Goal: Task Accomplishment & Management: Complete application form

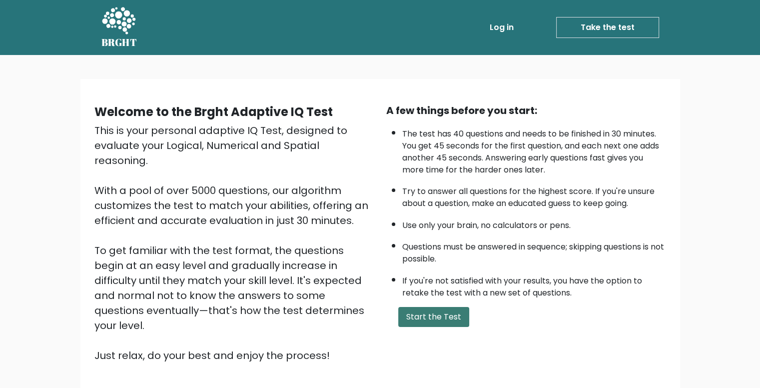
click at [433, 307] on button "Start the Test" at bounding box center [433, 317] width 71 height 20
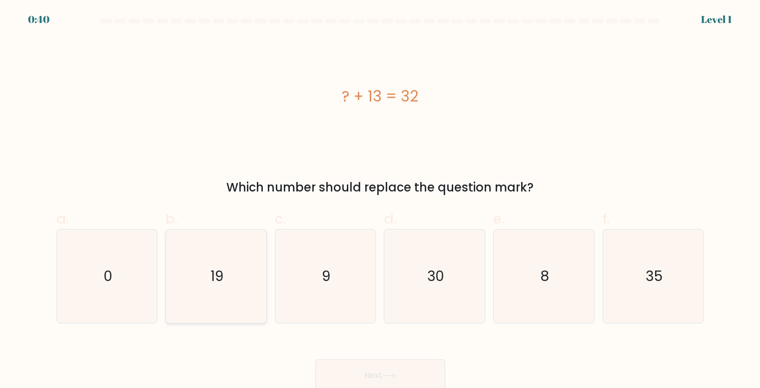
click at [239, 267] on icon "19" at bounding box center [215, 275] width 93 height 93
click at [380, 200] on input "b. 19" at bounding box center [380, 197] width 0 height 6
radio input "true"
click at [384, 380] on button "Next" at bounding box center [380, 375] width 130 height 32
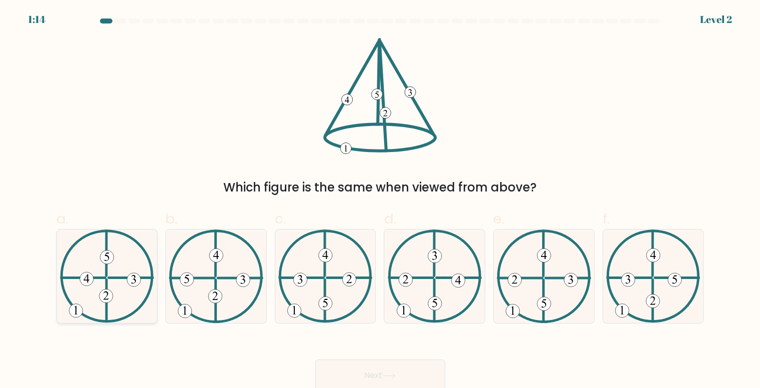
click at [116, 278] on 611 at bounding box center [130, 278] width 44 height 0
click at [380, 200] on input "a." at bounding box center [380, 197] width 0 height 6
radio input "true"
click at [408, 366] on button "Next" at bounding box center [380, 375] width 130 height 32
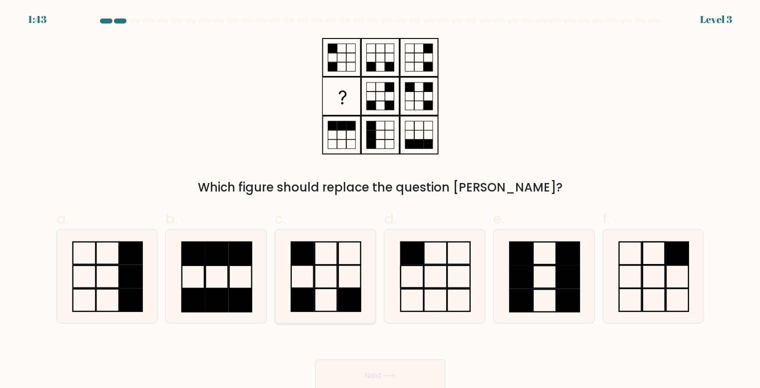
click at [340, 278] on icon at bounding box center [325, 275] width 93 height 93
click at [380, 200] on input "c." at bounding box center [380, 197] width 0 height 6
radio input "true"
click at [365, 366] on button "Next" at bounding box center [380, 375] width 130 height 32
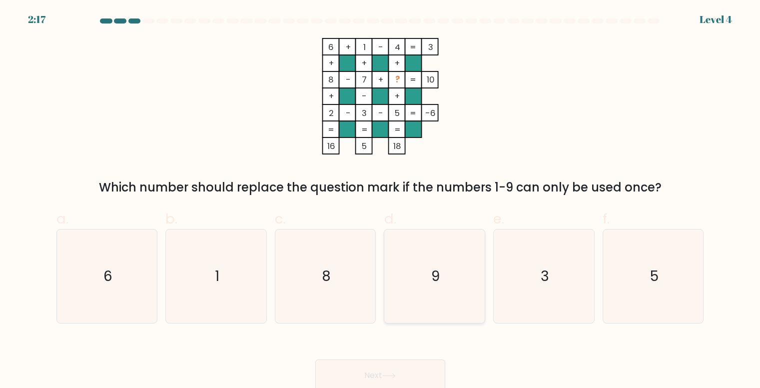
click at [466, 276] on icon "9" at bounding box center [434, 275] width 93 height 93
click at [381, 200] on input "d. 9" at bounding box center [380, 197] width 0 height 6
radio input "true"
click at [393, 376] on icon at bounding box center [388, 375] width 13 height 5
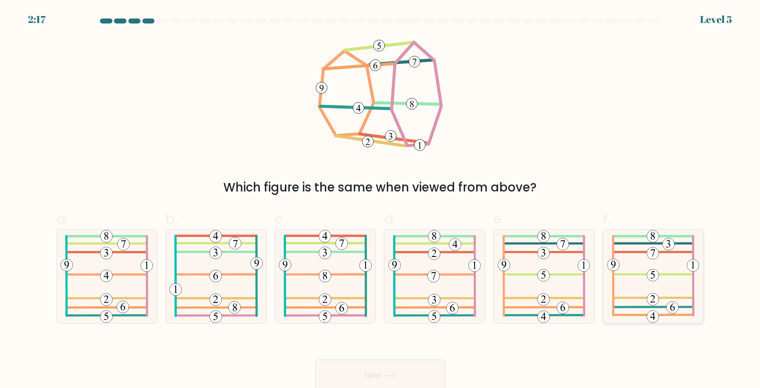
click at [662, 295] on icon at bounding box center [653, 275] width 92 height 93
click at [381, 200] on input "f." at bounding box center [380, 197] width 0 height 6
radio input "true"
click at [366, 371] on button "Next" at bounding box center [380, 375] width 130 height 32
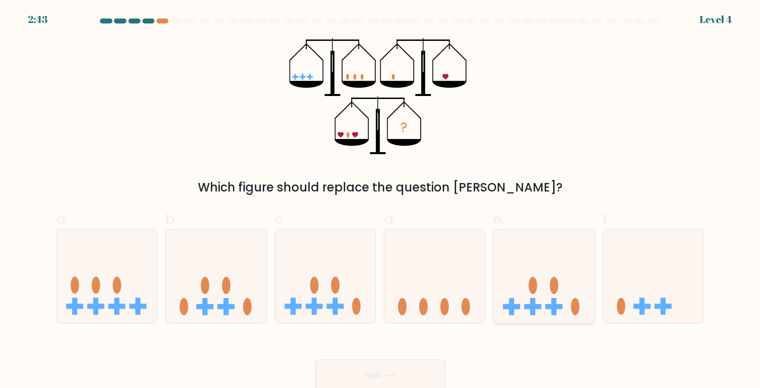
scroll to position [4, 0]
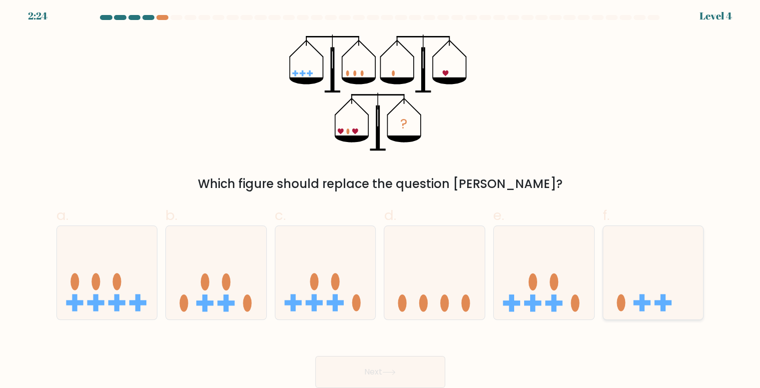
click at [654, 275] on icon at bounding box center [653, 272] width 100 height 83
click at [381, 197] on input "f." at bounding box center [380, 193] width 0 height 6
radio input "true"
click at [380, 372] on button "Next" at bounding box center [380, 372] width 130 height 32
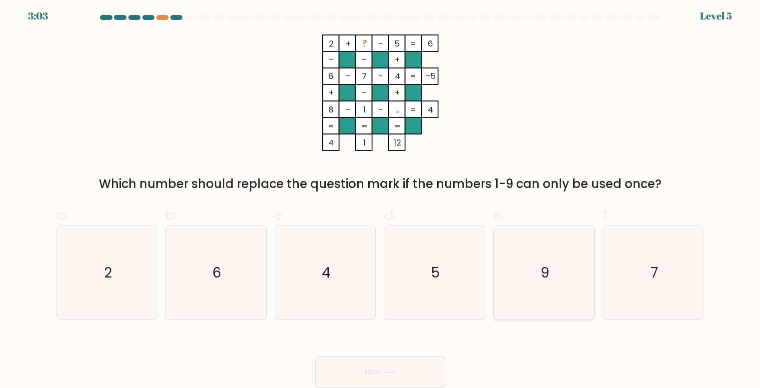
click at [585, 276] on icon "9" at bounding box center [543, 272] width 93 height 93
click at [381, 197] on input "e. 9" at bounding box center [380, 193] width 0 height 6
radio input "true"
click at [390, 370] on icon at bounding box center [388, 371] width 13 height 5
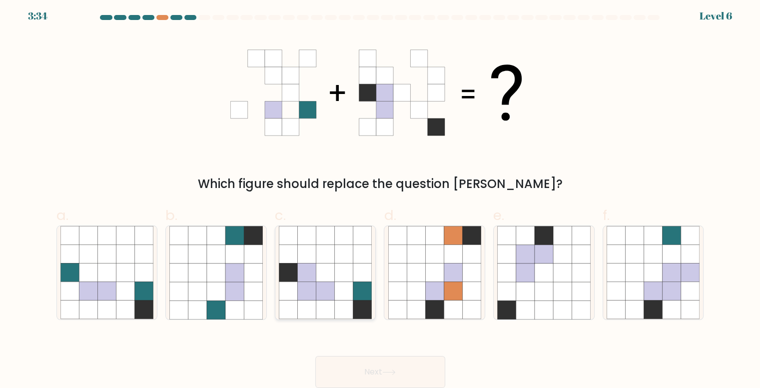
click at [312, 284] on icon at bounding box center [306, 291] width 18 height 18
click at [380, 197] on input "c." at bounding box center [380, 193] width 0 height 6
radio input "true"
click at [362, 369] on button "Next" at bounding box center [380, 372] width 130 height 32
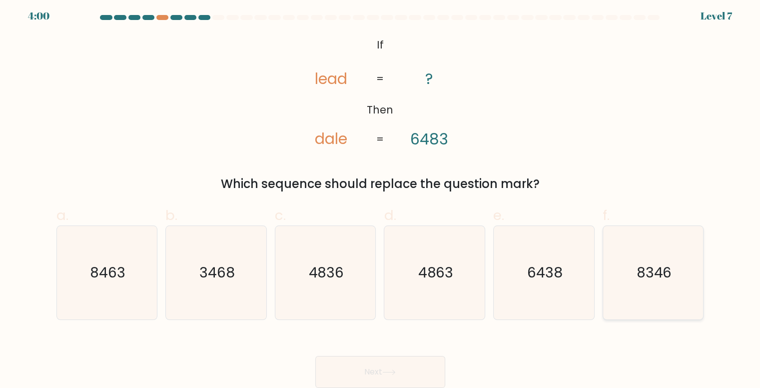
click at [699, 310] on icon "8346" at bounding box center [653, 272] width 93 height 93
click at [381, 197] on input "f. 8346" at bounding box center [380, 193] width 0 height 6
radio input "true"
click at [417, 367] on button "Next" at bounding box center [380, 372] width 130 height 32
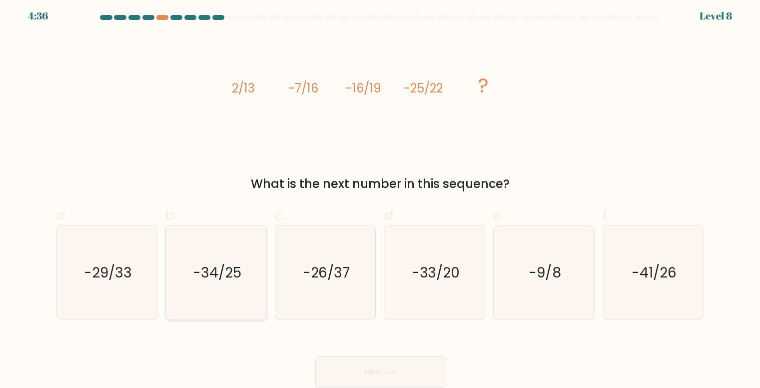
click at [210, 276] on text "-34/25" at bounding box center [217, 272] width 48 height 19
click at [380, 197] on input "b. -34/25" at bounding box center [380, 193] width 0 height 6
radio input "true"
click at [427, 378] on button "Next" at bounding box center [380, 372] width 130 height 32
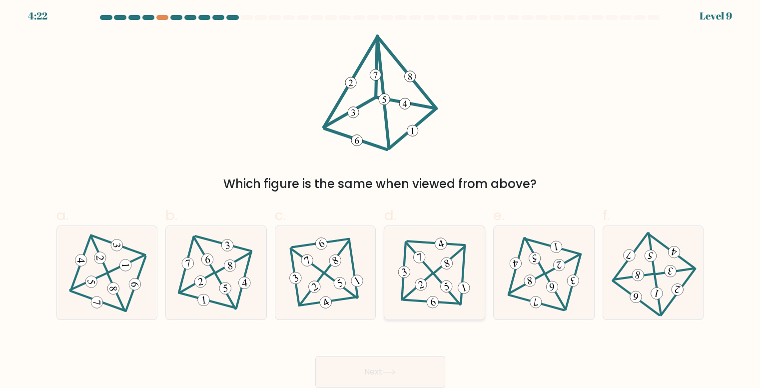
click at [422, 287] on icon at bounding box center [421, 285] width 6 height 8
click at [381, 197] on input "d." at bounding box center [380, 193] width 0 height 6
radio input "true"
click at [387, 372] on icon at bounding box center [388, 371] width 13 height 5
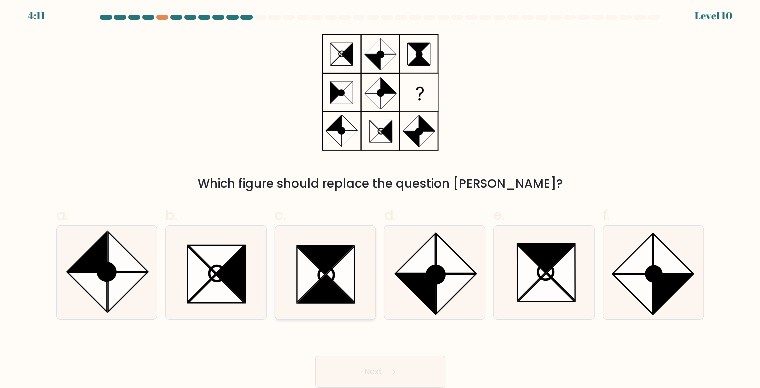
click at [334, 262] on icon at bounding box center [326, 260] width 56 height 28
click at [380, 197] on input "c." at bounding box center [380, 193] width 0 height 6
radio input "true"
click at [378, 368] on button "Next" at bounding box center [380, 372] width 130 height 32
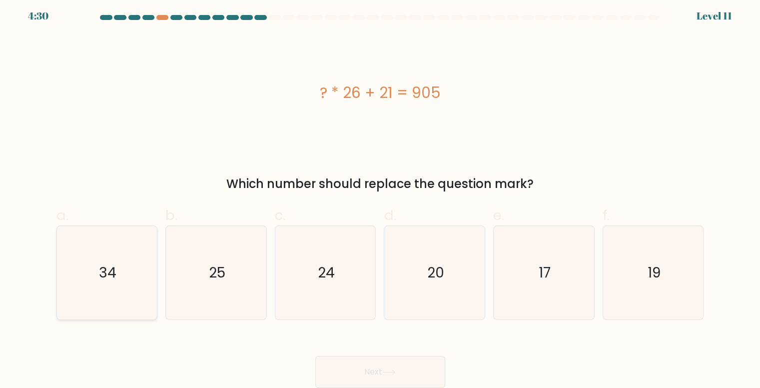
click at [147, 238] on icon "34" at bounding box center [106, 272] width 93 height 93
click at [380, 197] on input "a. 34" at bounding box center [380, 193] width 0 height 6
radio input "true"
click at [408, 371] on button "Next" at bounding box center [380, 372] width 130 height 32
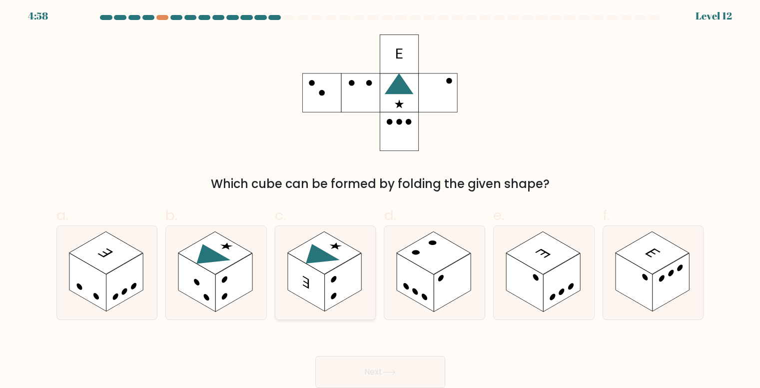
click at [328, 289] on rect at bounding box center [343, 282] width 37 height 58
click at [380, 197] on input "c." at bounding box center [380, 193] width 0 height 6
radio input "true"
click at [379, 363] on button "Next" at bounding box center [380, 372] width 130 height 32
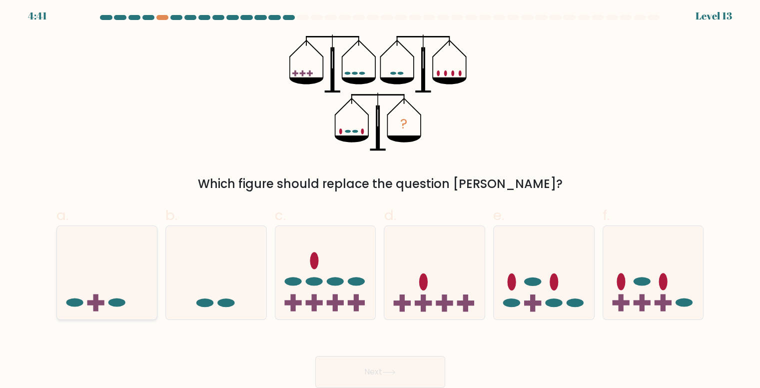
click at [102, 276] on icon at bounding box center [107, 272] width 100 height 83
click at [380, 197] on input "a." at bounding box center [380, 193] width 0 height 6
radio input "true"
click at [424, 365] on button "Next" at bounding box center [380, 372] width 130 height 32
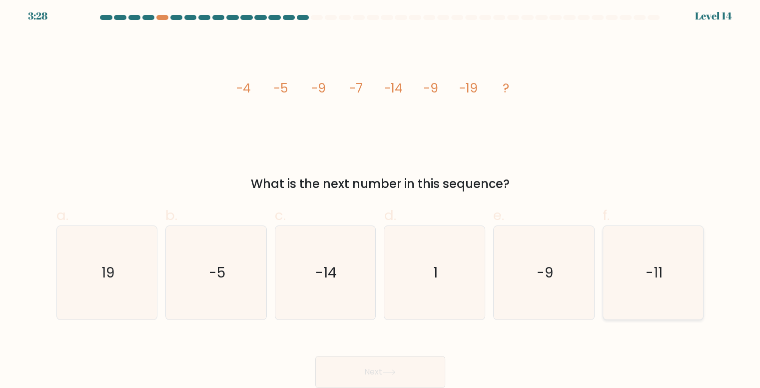
click at [689, 275] on icon "-11" at bounding box center [653, 272] width 93 height 93
click at [381, 197] on input "f. -11" at bounding box center [380, 193] width 0 height 6
radio input "true"
click at [383, 365] on button "Next" at bounding box center [380, 372] width 130 height 32
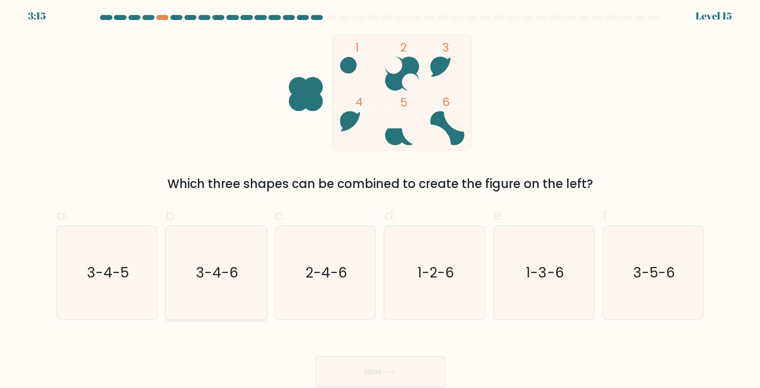
click at [225, 271] on text "3-4-6" at bounding box center [217, 272] width 42 height 19
click at [380, 197] on input "b. 3-4-6" at bounding box center [380, 193] width 0 height 6
radio input "true"
click at [366, 363] on button "Next" at bounding box center [380, 372] width 130 height 32
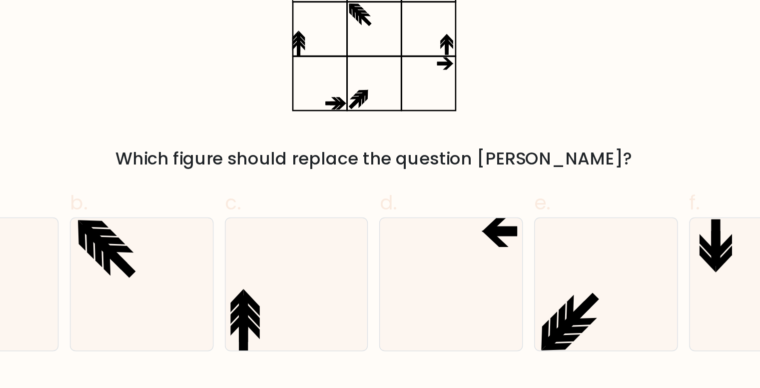
scroll to position [3, 0]
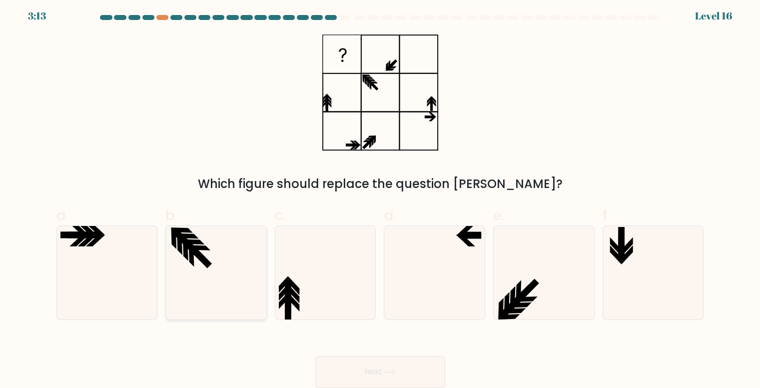
click at [246, 276] on icon at bounding box center [215, 272] width 93 height 93
click at [380, 197] on input "b." at bounding box center [380, 193] width 0 height 6
radio input "true"
click at [425, 370] on button "Next" at bounding box center [380, 372] width 130 height 32
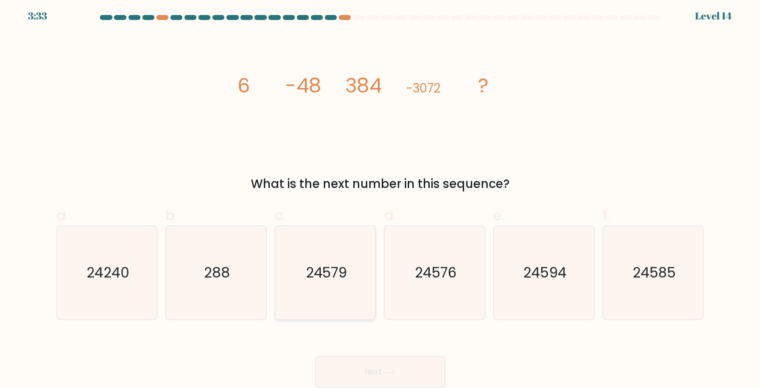
click at [354, 286] on icon "24579" at bounding box center [325, 272] width 93 height 93
click at [380, 197] on input "c. 24579" at bounding box center [380, 193] width 0 height 6
radio input "true"
click at [456, 285] on icon "24576" at bounding box center [434, 272] width 93 height 93
click at [381, 197] on input "d. 24576" at bounding box center [380, 193] width 0 height 6
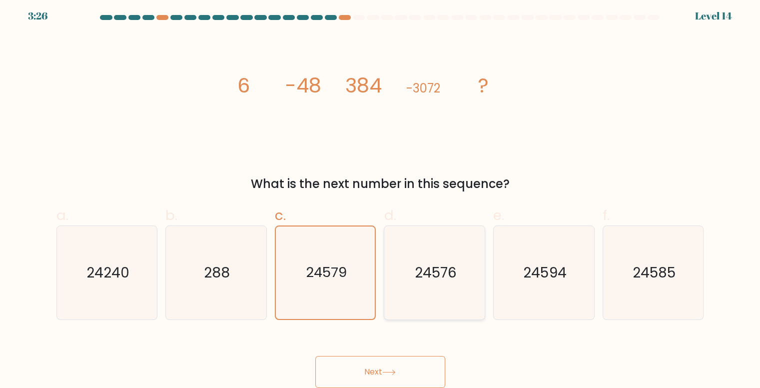
radio input "true"
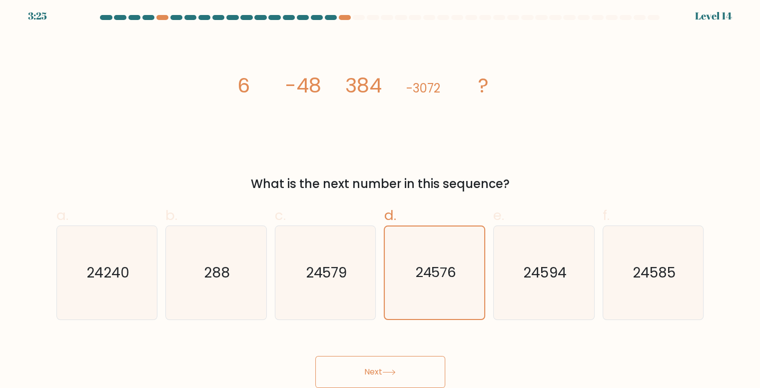
click at [395, 362] on button "Next" at bounding box center [380, 372] width 130 height 32
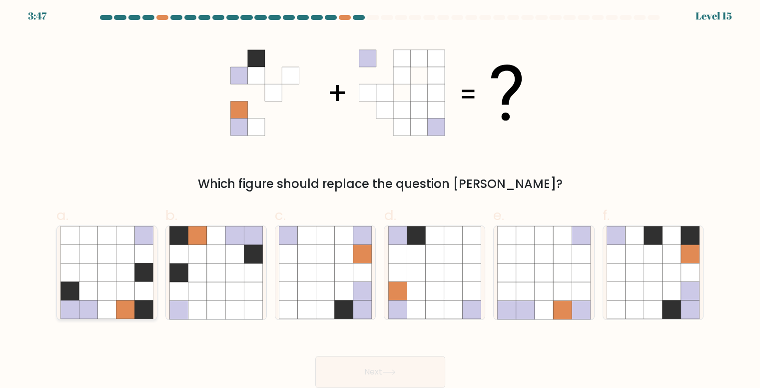
click at [84, 290] on icon at bounding box center [88, 291] width 18 height 18
click at [380, 197] on input "a." at bounding box center [380, 193] width 0 height 6
radio input "true"
click at [393, 367] on button "Next" at bounding box center [380, 372] width 130 height 32
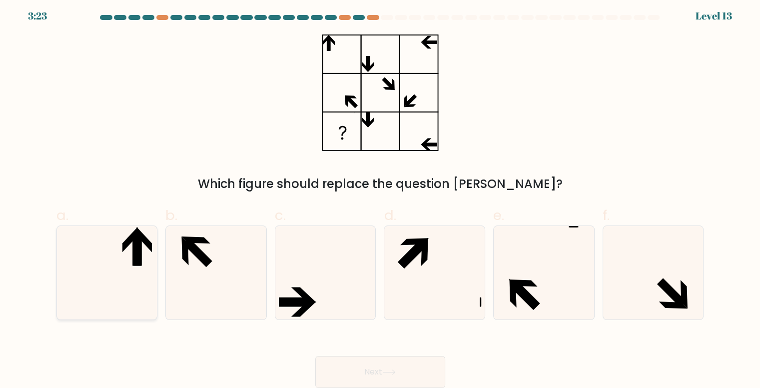
click at [108, 266] on icon at bounding box center [106, 272] width 93 height 93
click at [380, 197] on input "a." at bounding box center [380, 193] width 0 height 6
radio input "true"
click at [404, 368] on button "Next" at bounding box center [380, 372] width 130 height 32
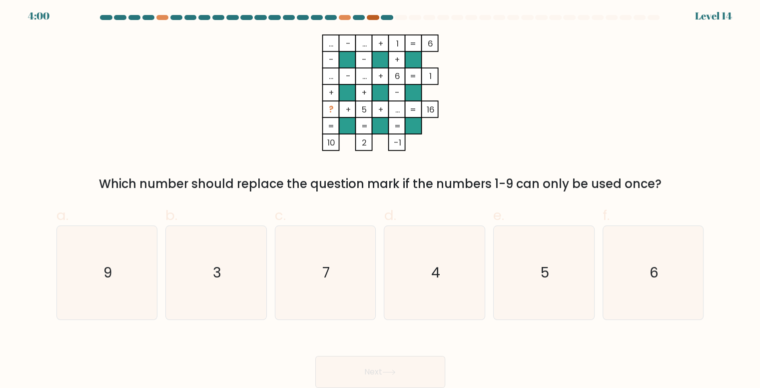
click at [372, 16] on div at bounding box center [373, 17] width 12 height 5
click at [450, 261] on icon "4" at bounding box center [434, 272] width 93 height 93
click at [381, 197] on input "d. 4" at bounding box center [380, 193] width 0 height 6
radio input "true"
click at [384, 374] on button "Next" at bounding box center [380, 372] width 130 height 32
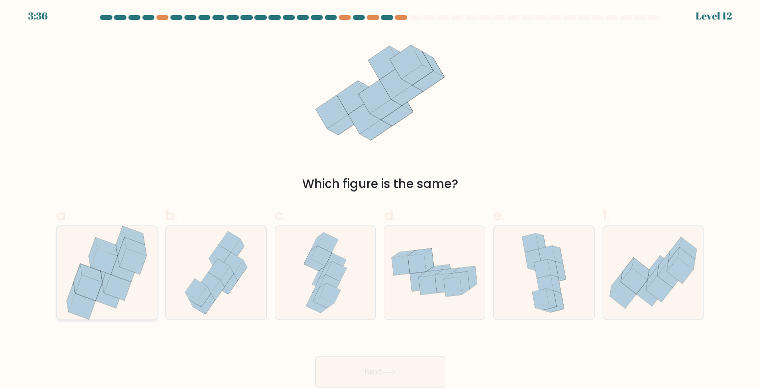
click at [96, 263] on icon at bounding box center [104, 260] width 26 height 25
click at [380, 197] on input "a." at bounding box center [380, 193] width 0 height 6
radio input "true"
click at [327, 364] on button "Next" at bounding box center [380, 372] width 130 height 32
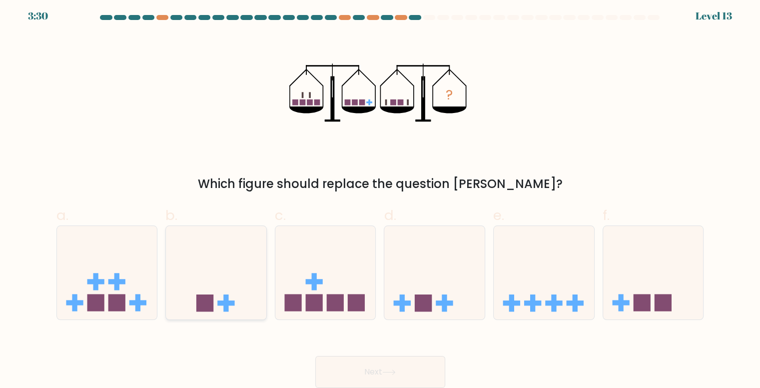
click at [226, 260] on icon at bounding box center [216, 272] width 100 height 83
click at [380, 197] on input "b." at bounding box center [380, 193] width 0 height 6
radio input "true"
click at [403, 365] on button "Next" at bounding box center [380, 372] width 130 height 32
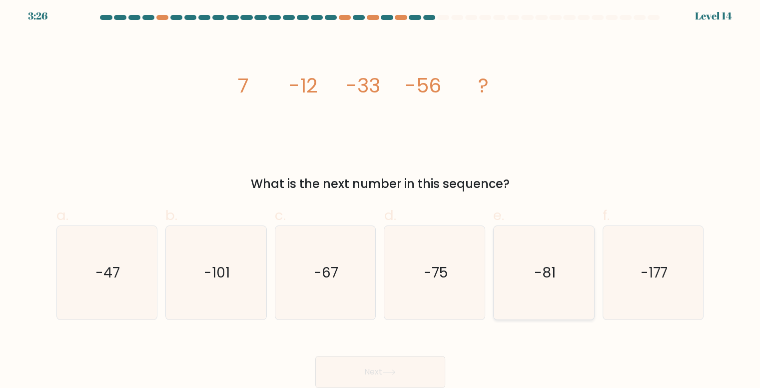
click at [551, 267] on text "-81" at bounding box center [544, 272] width 21 height 19
click at [381, 197] on input "e. -81" at bounding box center [380, 193] width 0 height 6
radio input "true"
click at [372, 365] on button "Next" at bounding box center [380, 372] width 130 height 32
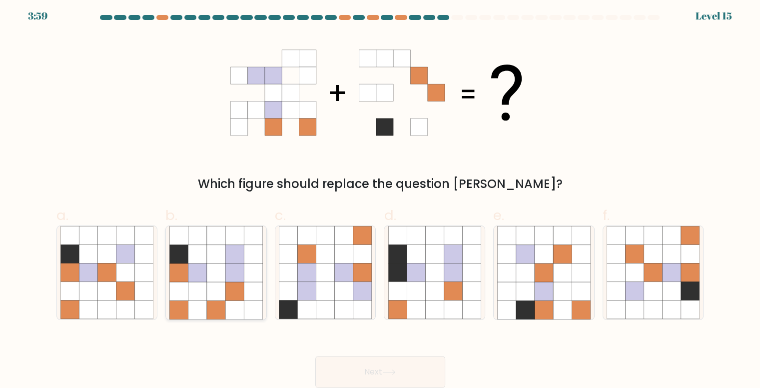
click at [220, 294] on icon at bounding box center [216, 291] width 18 height 18
click at [380, 197] on input "b." at bounding box center [380, 193] width 0 height 6
radio input "true"
click at [358, 372] on button "Next" at bounding box center [380, 372] width 130 height 32
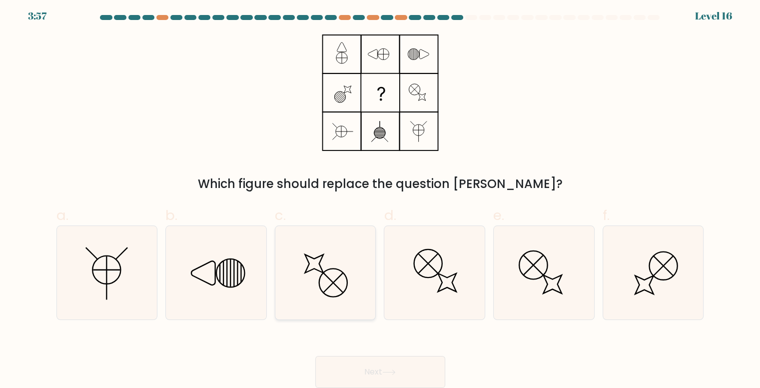
click at [328, 254] on icon at bounding box center [325, 272] width 93 height 93
click at [380, 197] on input "c." at bounding box center [380, 193] width 0 height 6
radio input "true"
click at [355, 359] on button "Next" at bounding box center [380, 372] width 130 height 32
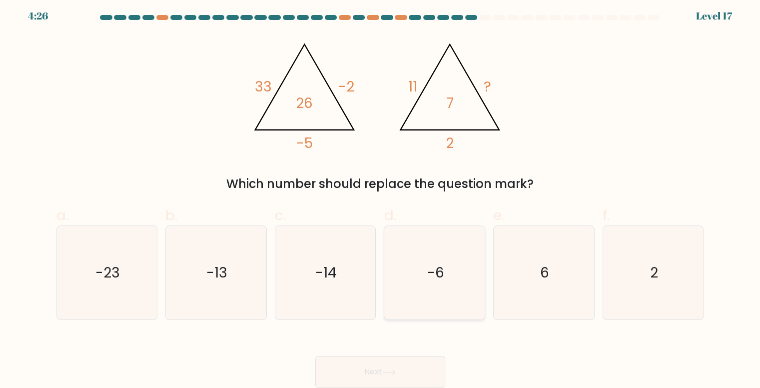
click at [458, 230] on icon "-6" at bounding box center [434, 272] width 93 height 93
click at [381, 197] on input "d. -6" at bounding box center [380, 193] width 0 height 6
radio input "true"
click at [378, 362] on button "Next" at bounding box center [380, 372] width 130 height 32
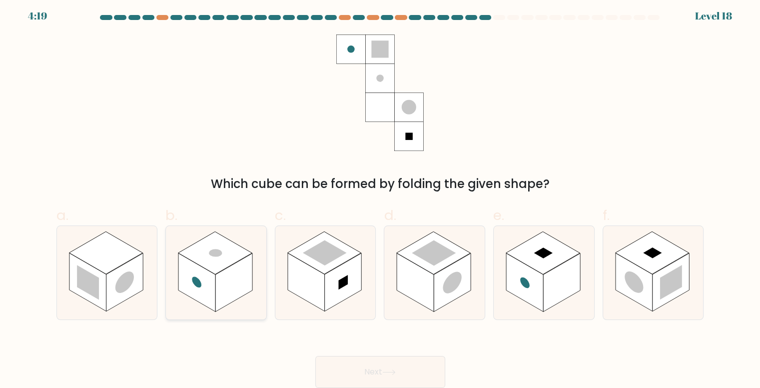
click at [229, 298] on rect at bounding box center [233, 282] width 37 height 58
click at [380, 197] on input "b." at bounding box center [380, 193] width 0 height 6
radio input "true"
click at [371, 370] on button "Next" at bounding box center [380, 372] width 130 height 32
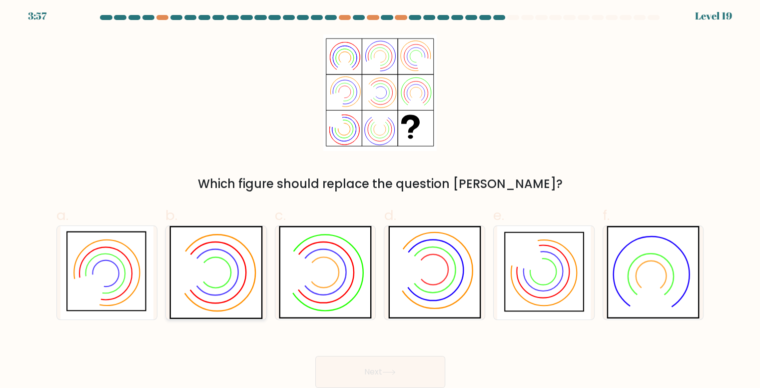
click at [258, 282] on icon at bounding box center [215, 272] width 93 height 93
click at [380, 197] on input "b." at bounding box center [380, 193] width 0 height 6
radio input "true"
click at [404, 370] on button "Next" at bounding box center [380, 372] width 130 height 32
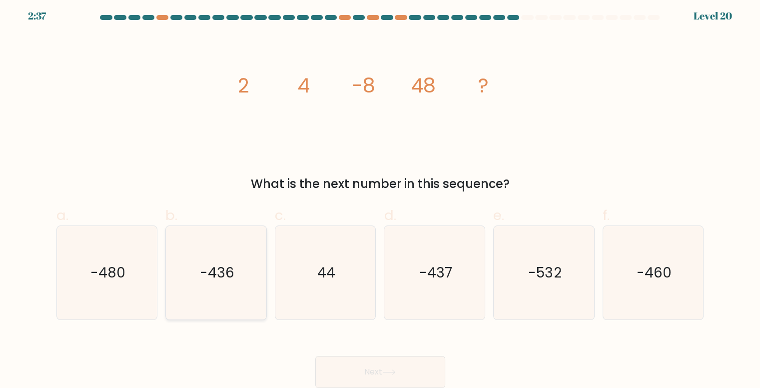
click at [249, 260] on icon "-436" at bounding box center [215, 272] width 93 height 93
click at [380, 197] on input "b. -436" at bounding box center [380, 193] width 0 height 6
radio input "true"
click at [369, 362] on button "Next" at bounding box center [380, 372] width 130 height 32
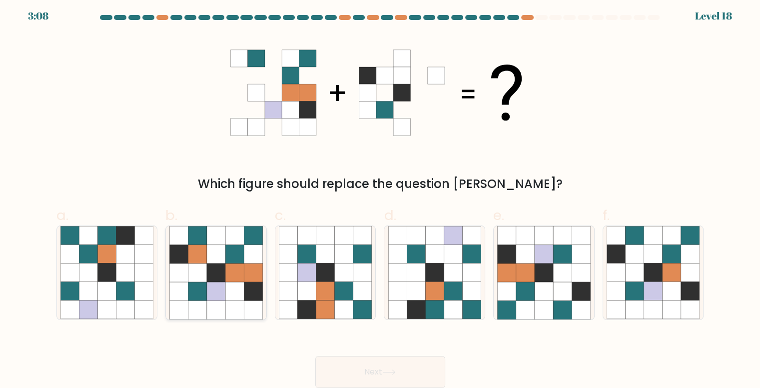
click at [250, 291] on icon at bounding box center [253, 291] width 18 height 18
click at [380, 197] on input "b." at bounding box center [380, 193] width 0 height 6
radio input "true"
click at [560, 274] on icon at bounding box center [562, 272] width 18 height 18
click at [381, 197] on input "e." at bounding box center [380, 193] width 0 height 6
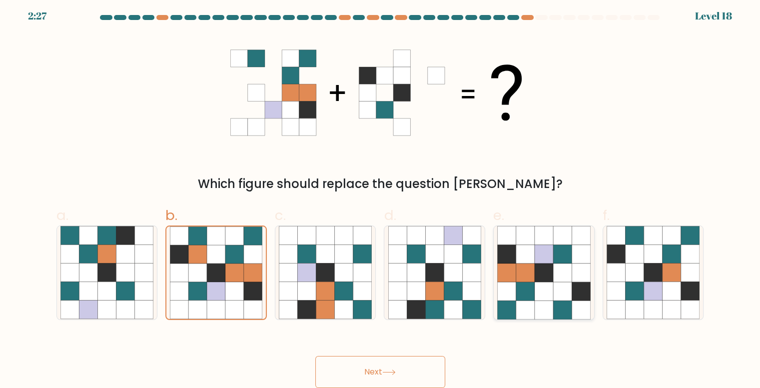
radio input "true"
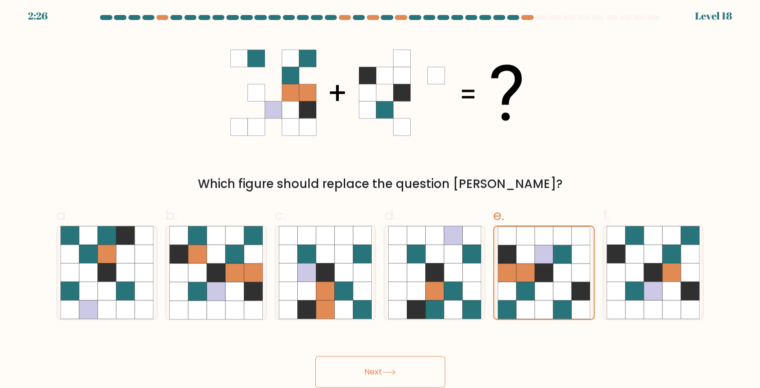
click at [391, 374] on icon at bounding box center [388, 371] width 13 height 5
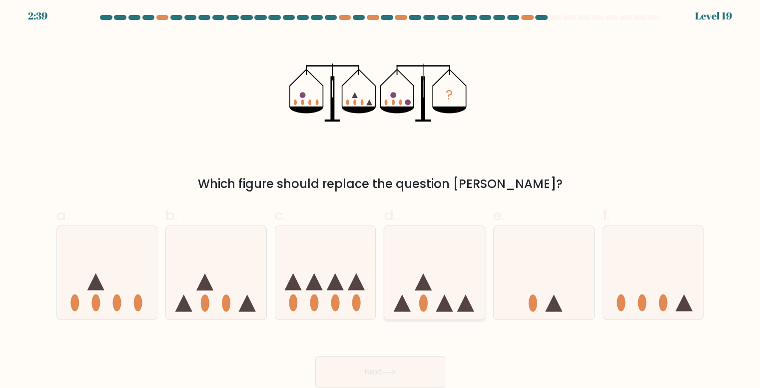
click at [451, 237] on icon at bounding box center [434, 272] width 100 height 83
click at [381, 197] on input "d." at bounding box center [380, 193] width 0 height 6
radio input "true"
click at [353, 381] on button "Next" at bounding box center [380, 372] width 130 height 32
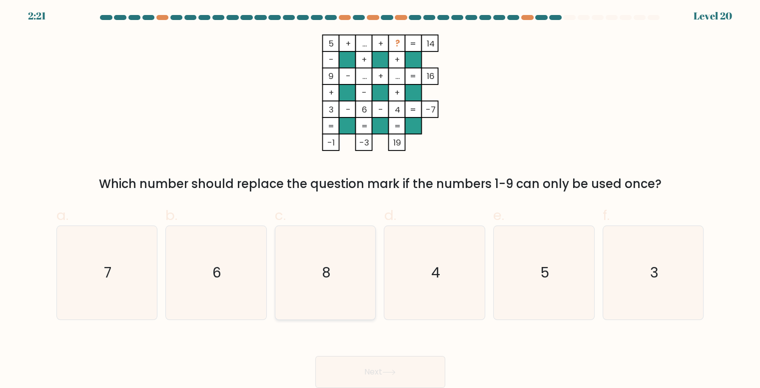
click at [321, 278] on icon "8" at bounding box center [325, 272] width 93 height 93
click at [380, 197] on input "c. 8" at bounding box center [380, 193] width 0 height 6
radio input "true"
click at [384, 368] on button "Next" at bounding box center [380, 372] width 130 height 32
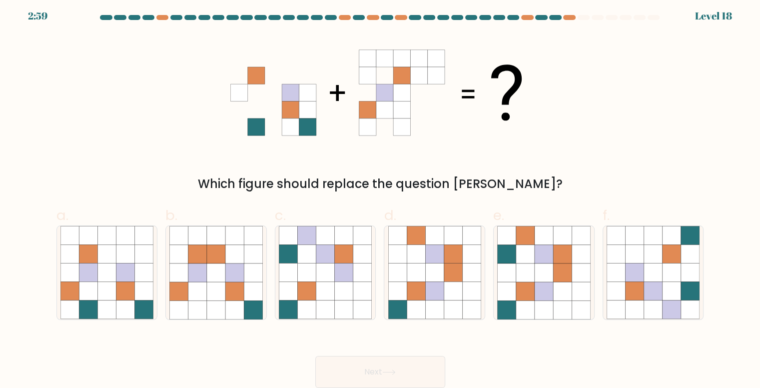
scroll to position [4, 0]
click at [654, 18] on div at bounding box center [654, 17] width 12 height 5
click at [551, 280] on icon at bounding box center [544, 272] width 18 height 18
click at [381, 197] on input "e." at bounding box center [380, 193] width 0 height 6
radio input "true"
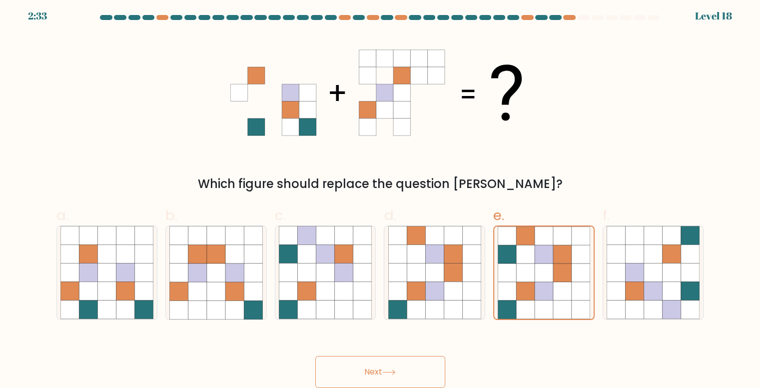
click at [387, 362] on button "Next" at bounding box center [380, 372] width 130 height 32
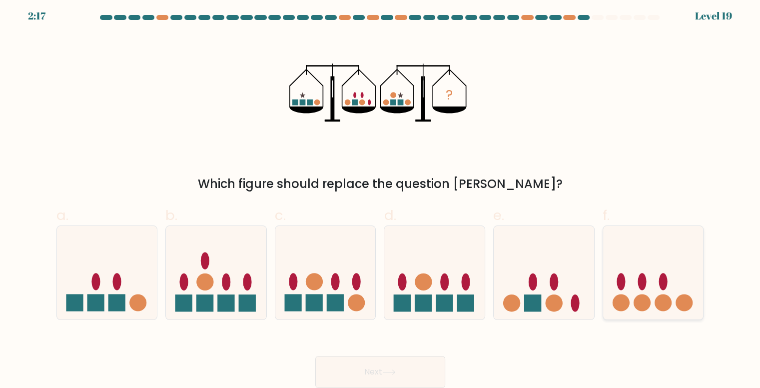
click at [613, 290] on icon at bounding box center [653, 272] width 100 height 83
click at [381, 197] on input "f." at bounding box center [380, 193] width 0 height 6
radio input "true"
click at [392, 370] on icon at bounding box center [388, 371] width 13 height 5
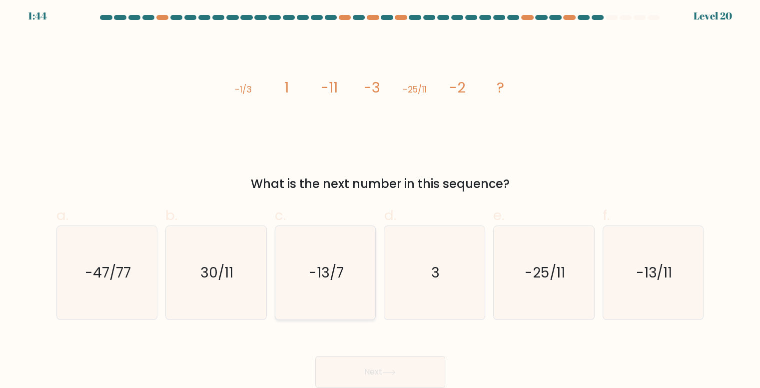
click at [336, 280] on text "-13/7" at bounding box center [326, 272] width 35 height 19
click at [380, 197] on input "c. -13/7" at bounding box center [380, 193] width 0 height 6
radio input "true"
click at [368, 366] on button "Next" at bounding box center [380, 372] width 130 height 32
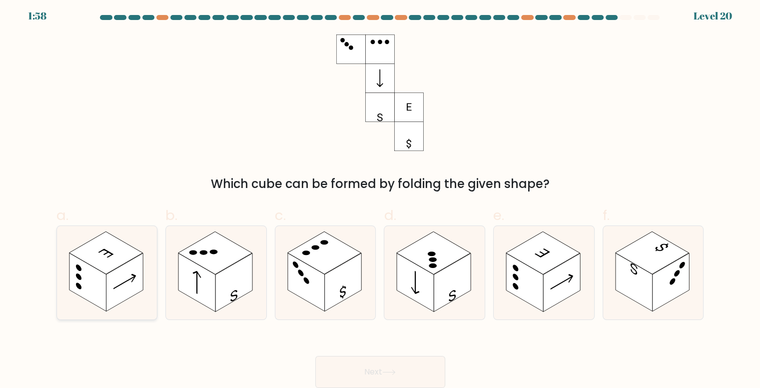
click at [122, 251] on rect at bounding box center [105, 252] width 73 height 42
click at [380, 197] on input "a." at bounding box center [380, 193] width 0 height 6
radio input "true"
click at [386, 372] on icon at bounding box center [388, 371] width 13 height 5
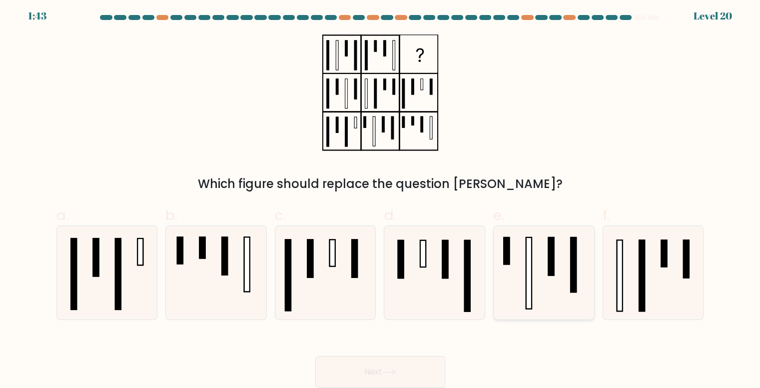
click at [544, 262] on icon at bounding box center [543, 272] width 93 height 93
click at [381, 197] on input "e." at bounding box center [380, 193] width 0 height 6
radio input "true"
click at [384, 374] on button "Next" at bounding box center [380, 372] width 130 height 32
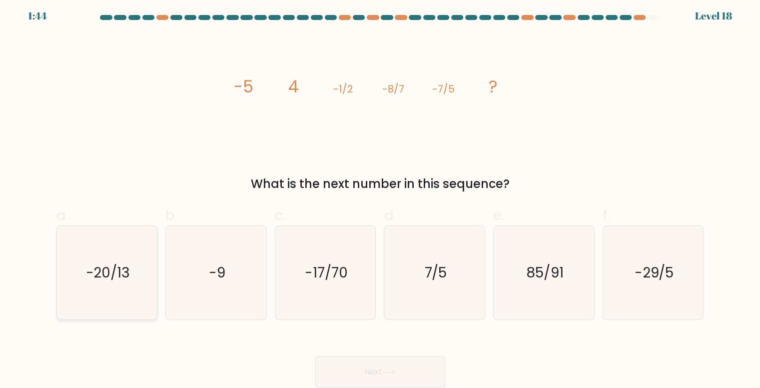
click at [128, 292] on icon "-20/13" at bounding box center [106, 272] width 93 height 93
click at [380, 197] on input "a. -20/13" at bounding box center [380, 193] width 0 height 6
radio input "true"
click at [376, 368] on button "Next" at bounding box center [380, 372] width 130 height 32
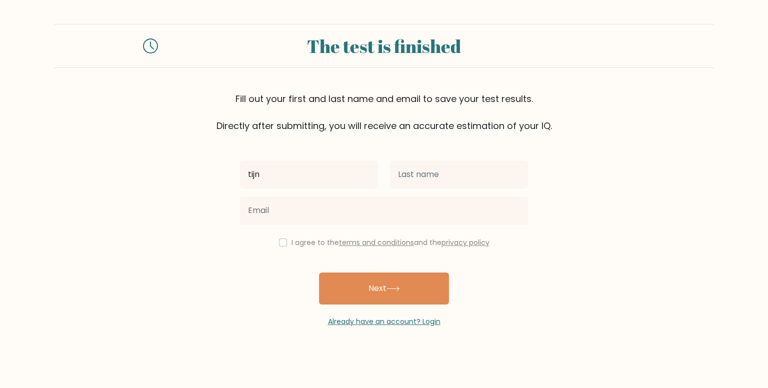
type input "tijn"
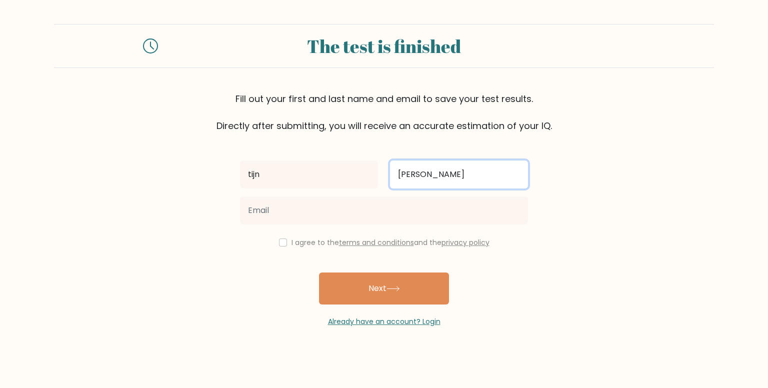
type input "[PERSON_NAME]"
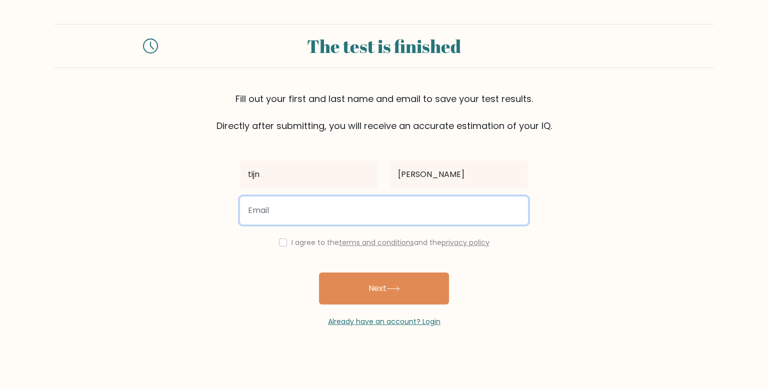
click at [327, 204] on input "email" at bounding box center [384, 210] width 288 height 28
type input "tijnvanbeeck@hotmail.com"
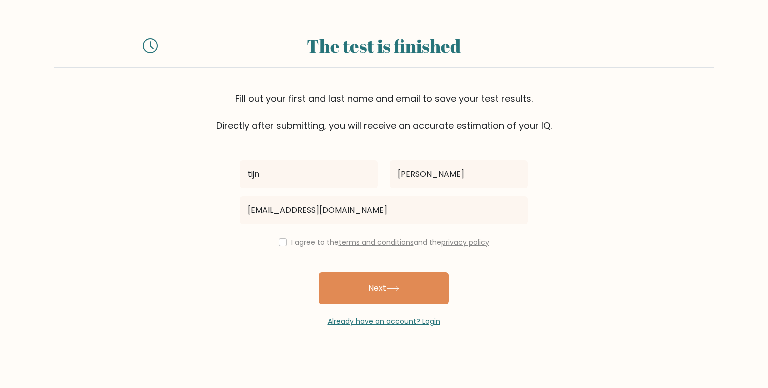
click at [302, 243] on label "I agree to the terms and conditions and the privacy policy" at bounding box center [390, 242] width 198 height 10
click at [280, 243] on input "checkbox" at bounding box center [283, 242] width 8 height 8
checkbox input "true"
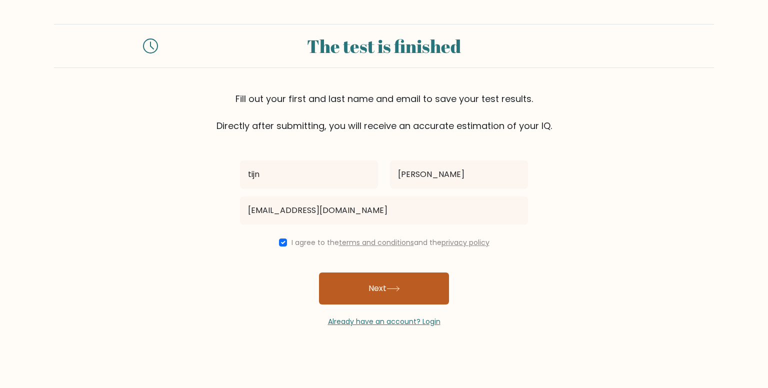
click at [353, 290] on button "Next" at bounding box center [384, 288] width 130 height 32
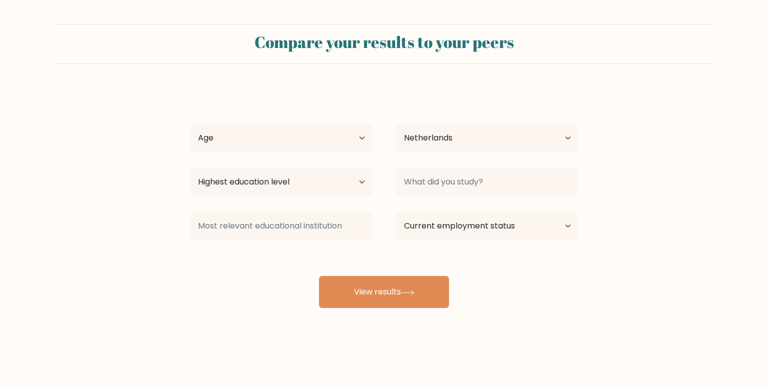
select select "NL"
click at [324, 146] on select "Age Under 18 years old 18-24 years old 25-34 years old 35-44 years old 45-54 ye…" at bounding box center [281, 138] width 182 height 28
select select "25_34"
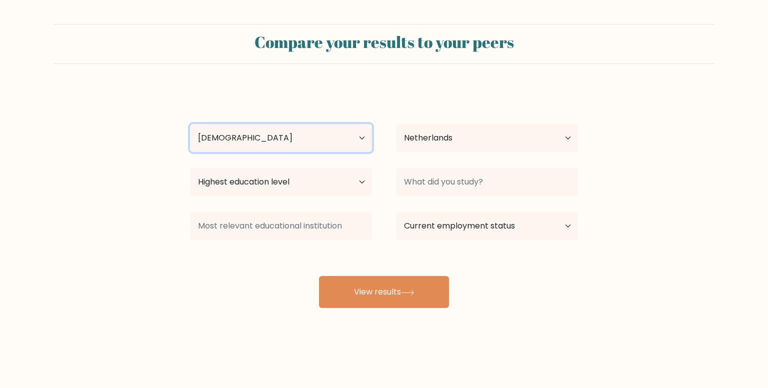
click at [190, 124] on select "Age Under 18 years old 18-24 years old 25-34 years old 35-44 years old 45-54 ye…" at bounding box center [281, 138] width 182 height 28
click at [314, 186] on select "Highest education level No schooling Primary Lower Secondary Upper Secondary Oc…" at bounding box center [281, 182] width 182 height 28
select select "masters_degree"
click at [190, 168] on select "Highest education level No schooling Primary Lower Secondary Upper Secondary Oc…" at bounding box center [281, 182] width 182 height 28
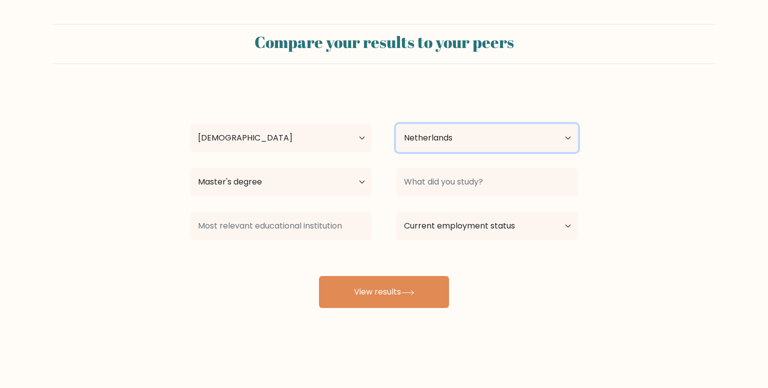
click at [457, 137] on select "Country Afghanistan Albania Algeria American Samoa Andorra Angola Anguilla Anta…" at bounding box center [487, 138] width 182 height 28
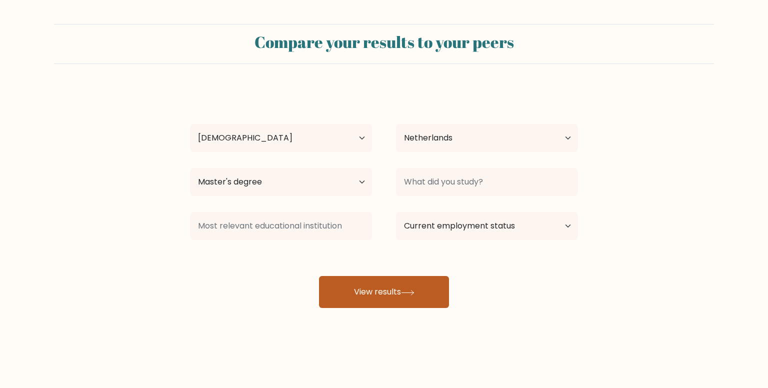
click at [420, 291] on button "View results" at bounding box center [384, 292] width 130 height 32
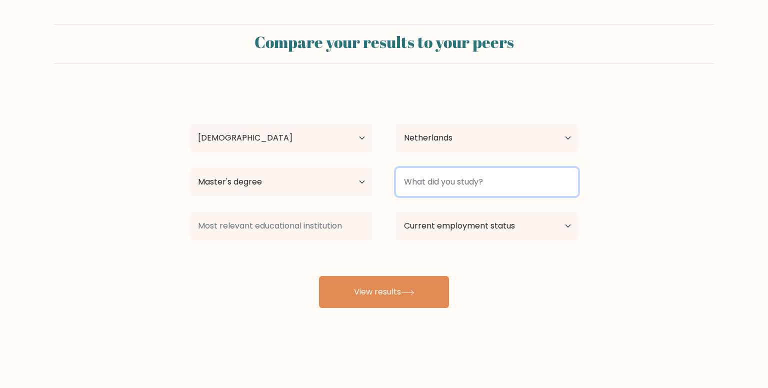
click at [458, 186] on input at bounding box center [487, 182] width 182 height 28
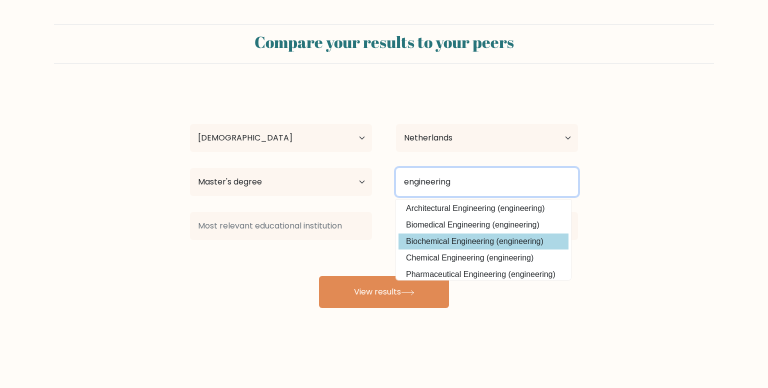
scroll to position [90, 0]
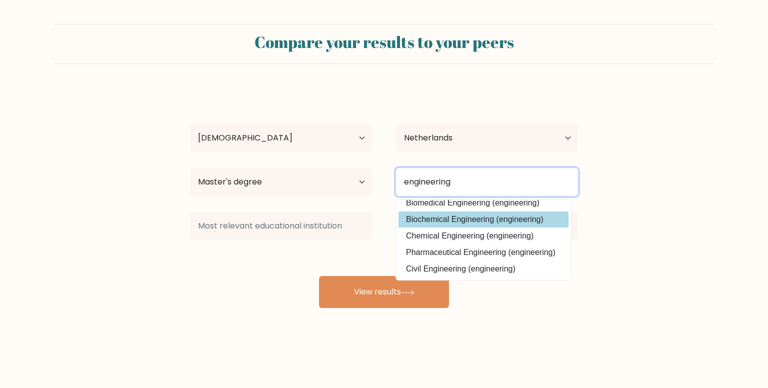
type input "engineering"
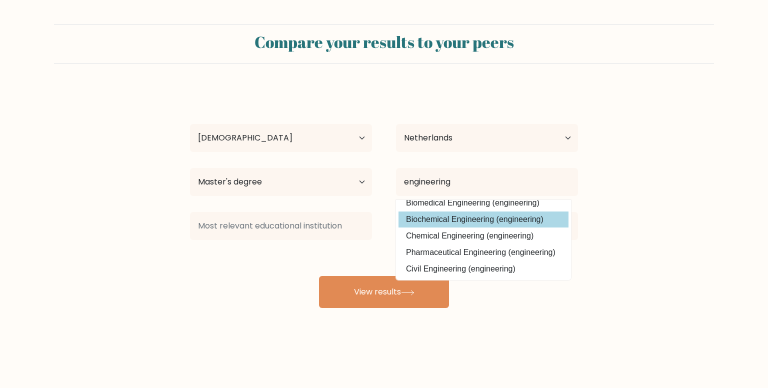
click at [499, 244] on datalist "Clinical Engineering (engineering) Aeronautical Engineering (engineering) Aeros…" at bounding box center [483, 240] width 175 height 80
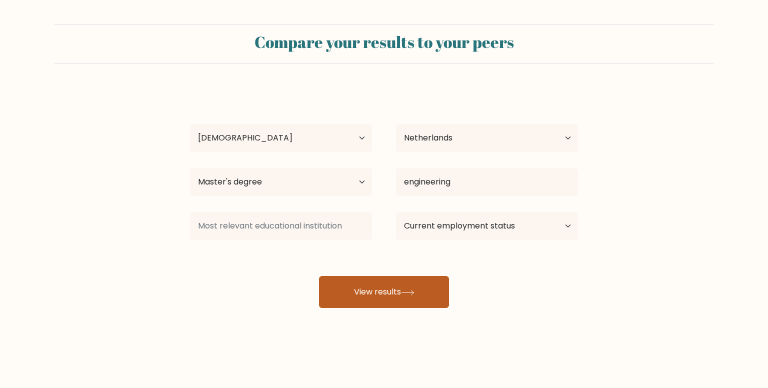
click at [436, 287] on button "View results" at bounding box center [384, 292] width 130 height 32
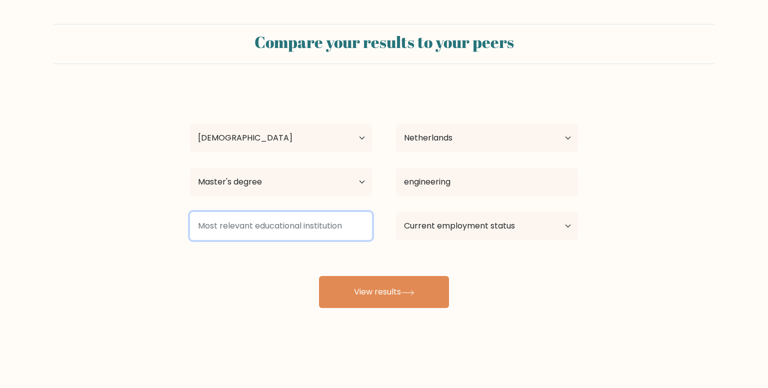
click at [320, 231] on input at bounding box center [281, 226] width 182 height 28
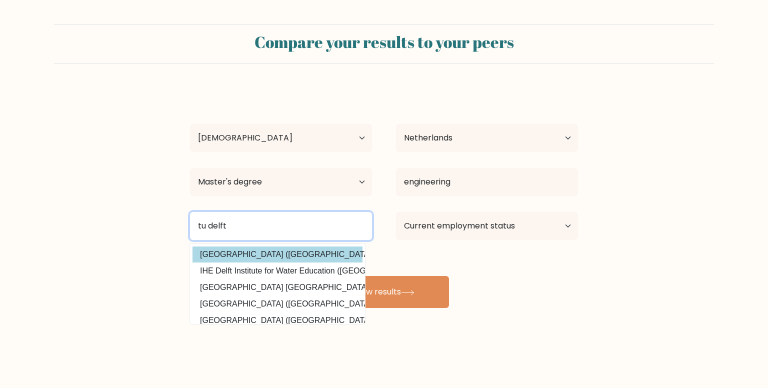
type input "tu delft"
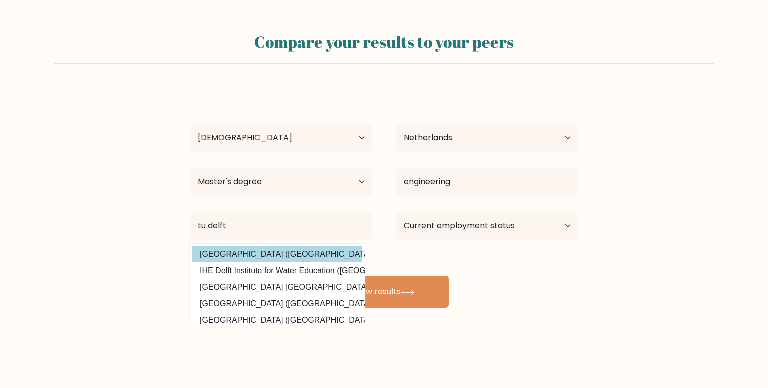
click at [309, 256] on div "tijn van beeck Age Under 18 years old 18-24 years old 25-34 years old 35-44 yea…" at bounding box center [384, 198] width 400 height 220
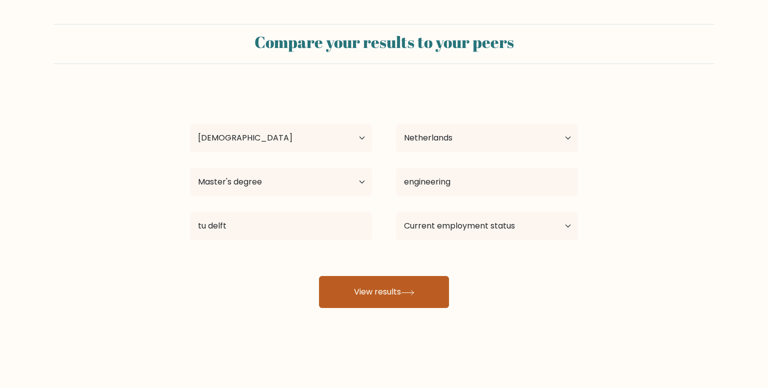
click at [407, 284] on button "View results" at bounding box center [384, 292] width 130 height 32
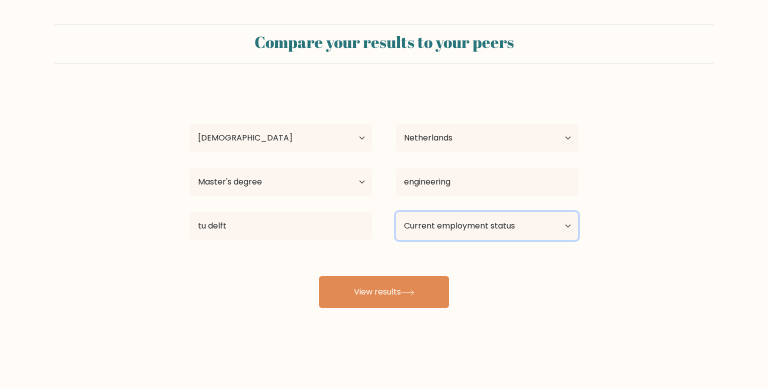
click at [454, 219] on select "Current employment status Employed Student Retired Other / prefer not to answer" at bounding box center [487, 226] width 182 height 28
select select "other"
click at [396, 212] on select "Current employment status Employed Student Retired Other / prefer not to answer" at bounding box center [487, 226] width 182 height 28
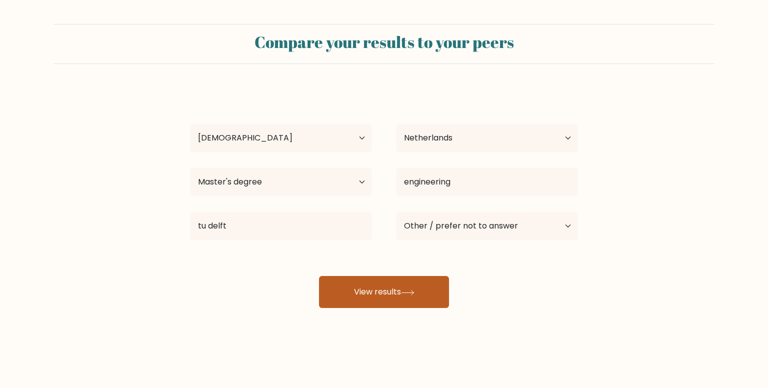
click at [425, 298] on button "View results" at bounding box center [384, 292] width 130 height 32
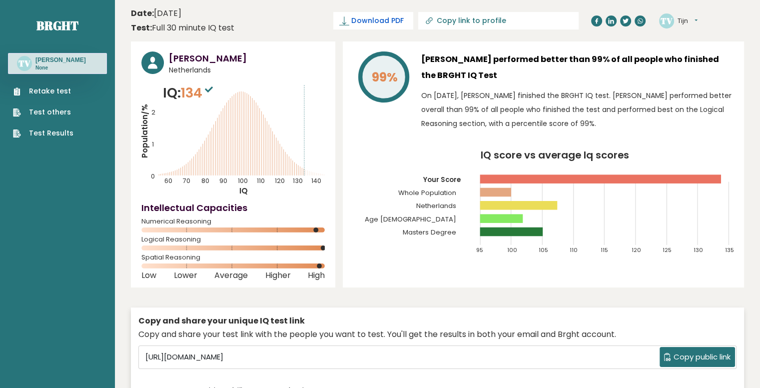
click at [403, 25] on span "Download PDF" at bounding box center [377, 20] width 52 height 10
